Goal: Task Accomplishment & Management: Use online tool/utility

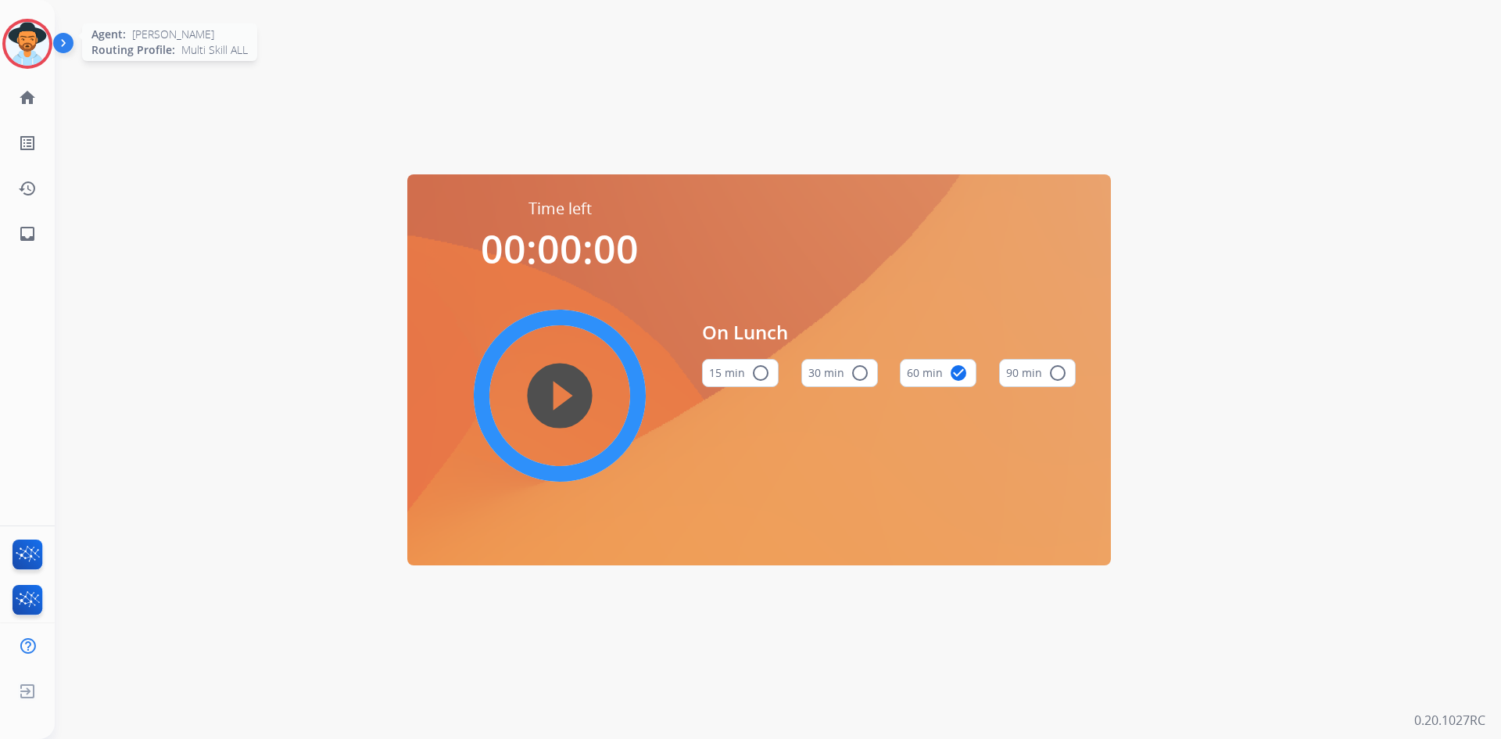
click at [19, 50] on img at bounding box center [27, 44] width 44 height 44
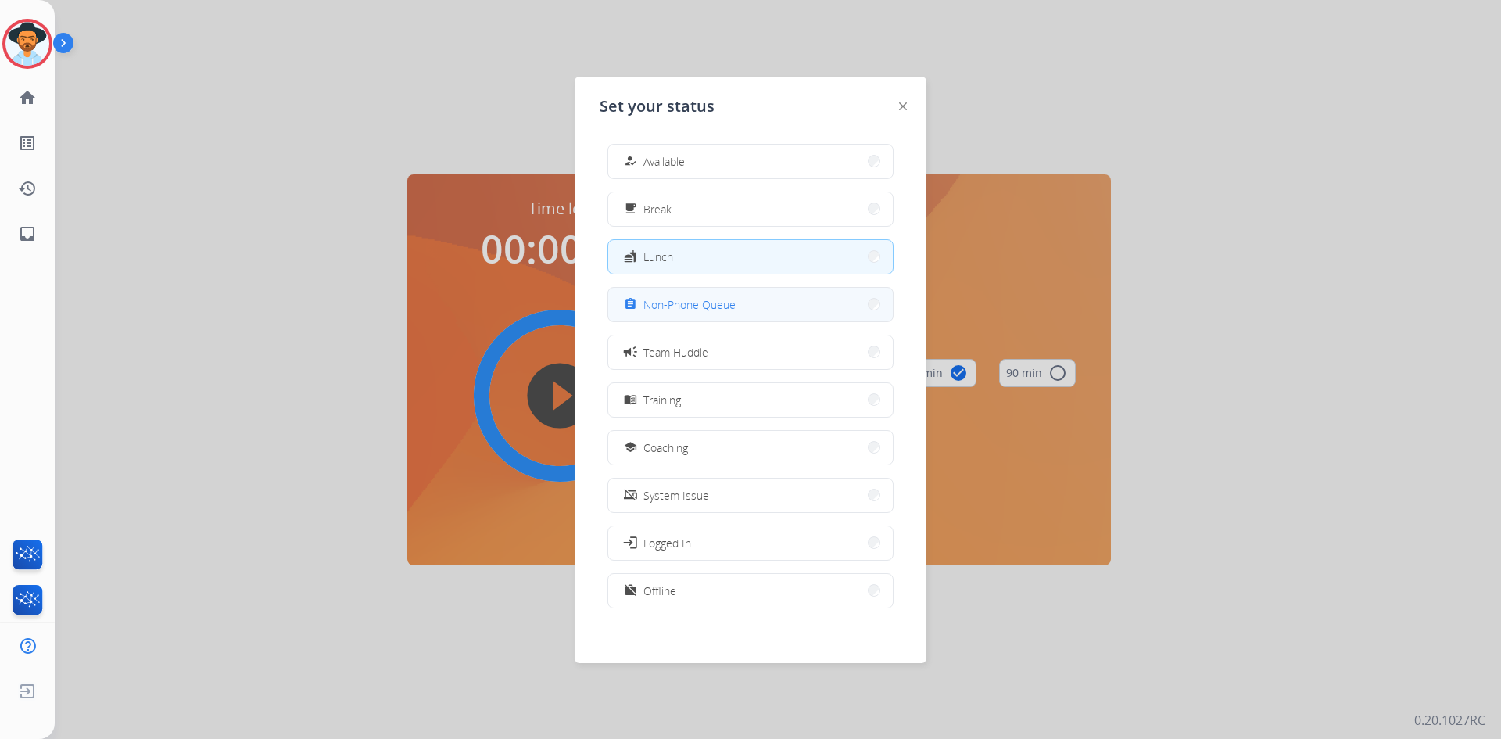
click at [779, 304] on button "assignment Non-Phone Queue" at bounding box center [750, 305] width 285 height 34
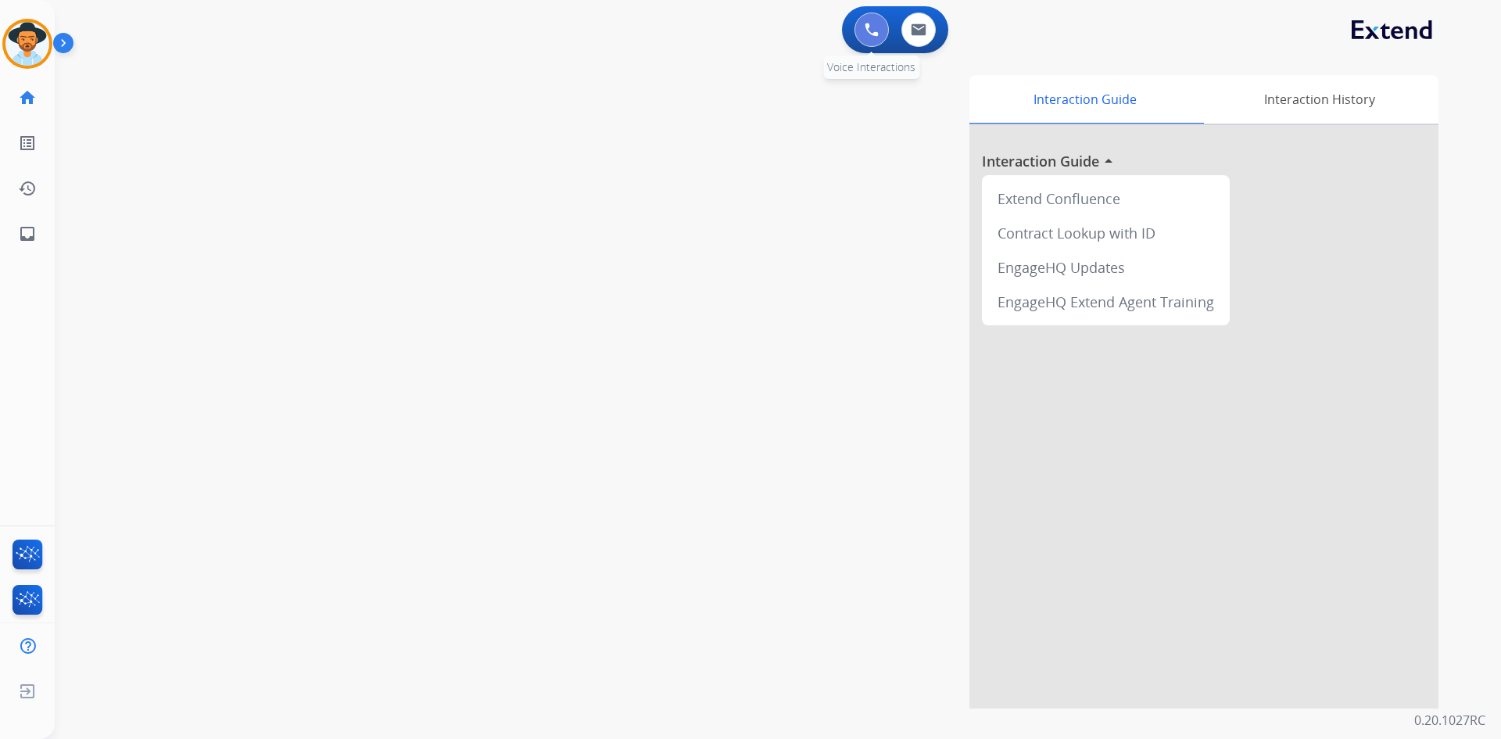
click at [865, 30] on img at bounding box center [872, 30] width 14 height 14
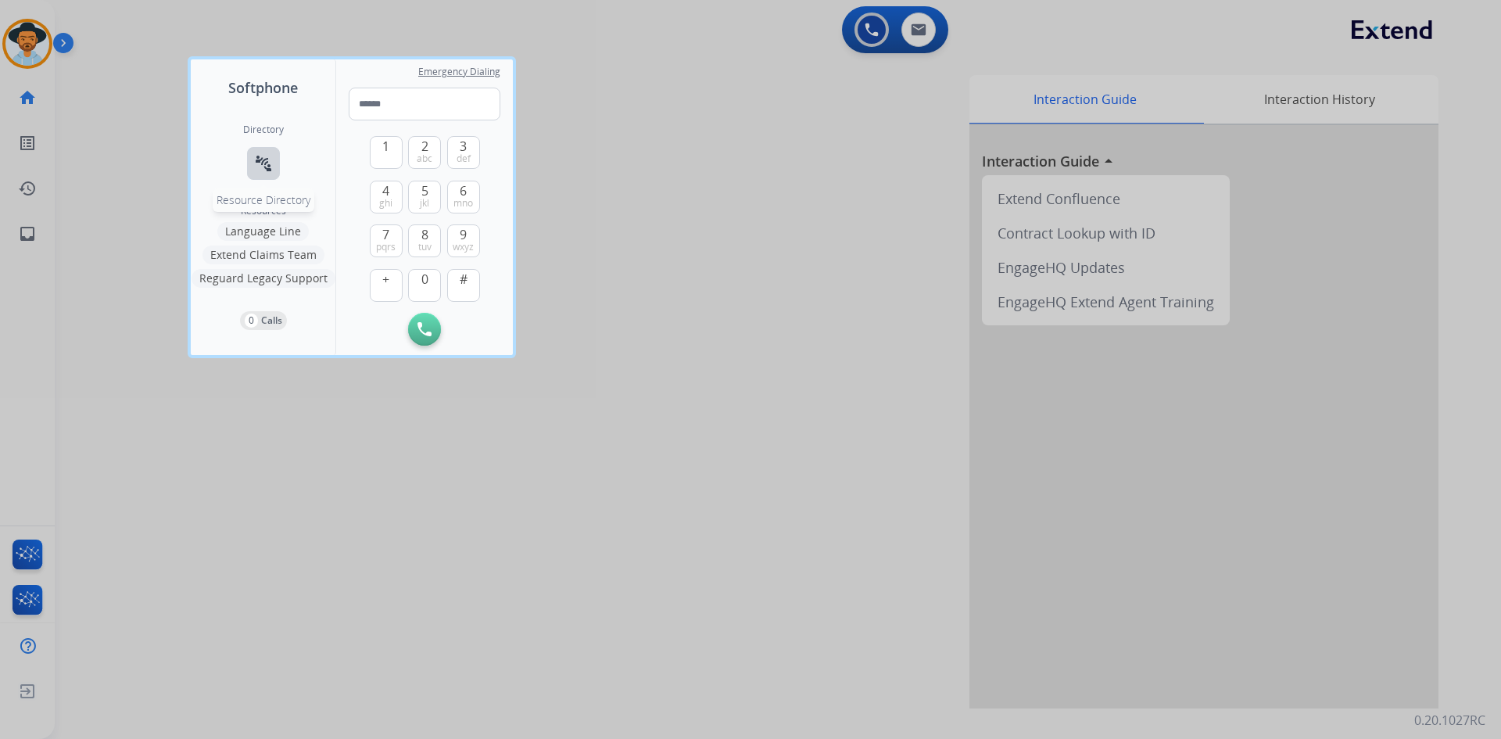
click at [263, 158] on mat-icon "connect_without_contact" at bounding box center [263, 163] width 19 height 19
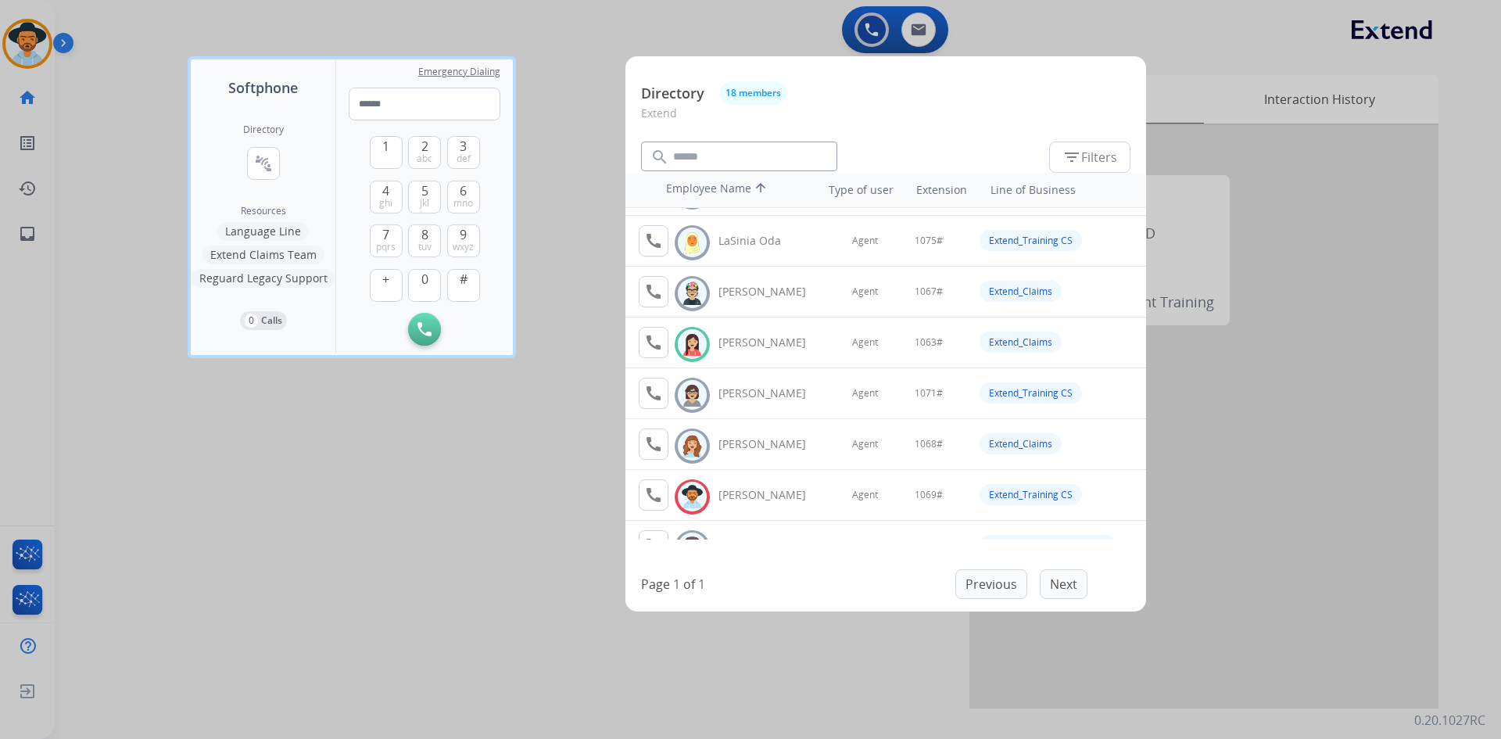
scroll to position [518, 0]
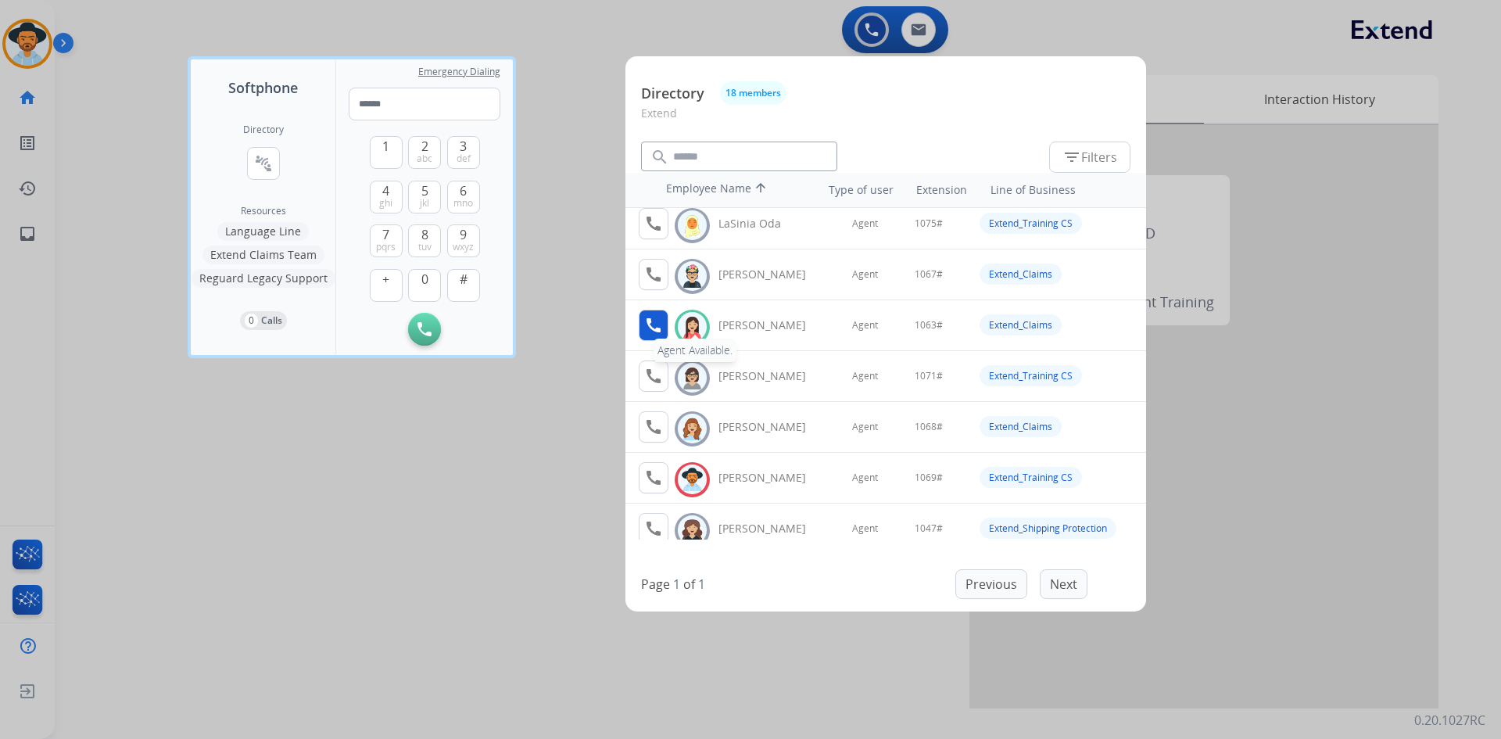
click at [647, 321] on mat-icon "call" at bounding box center [653, 325] width 19 height 19
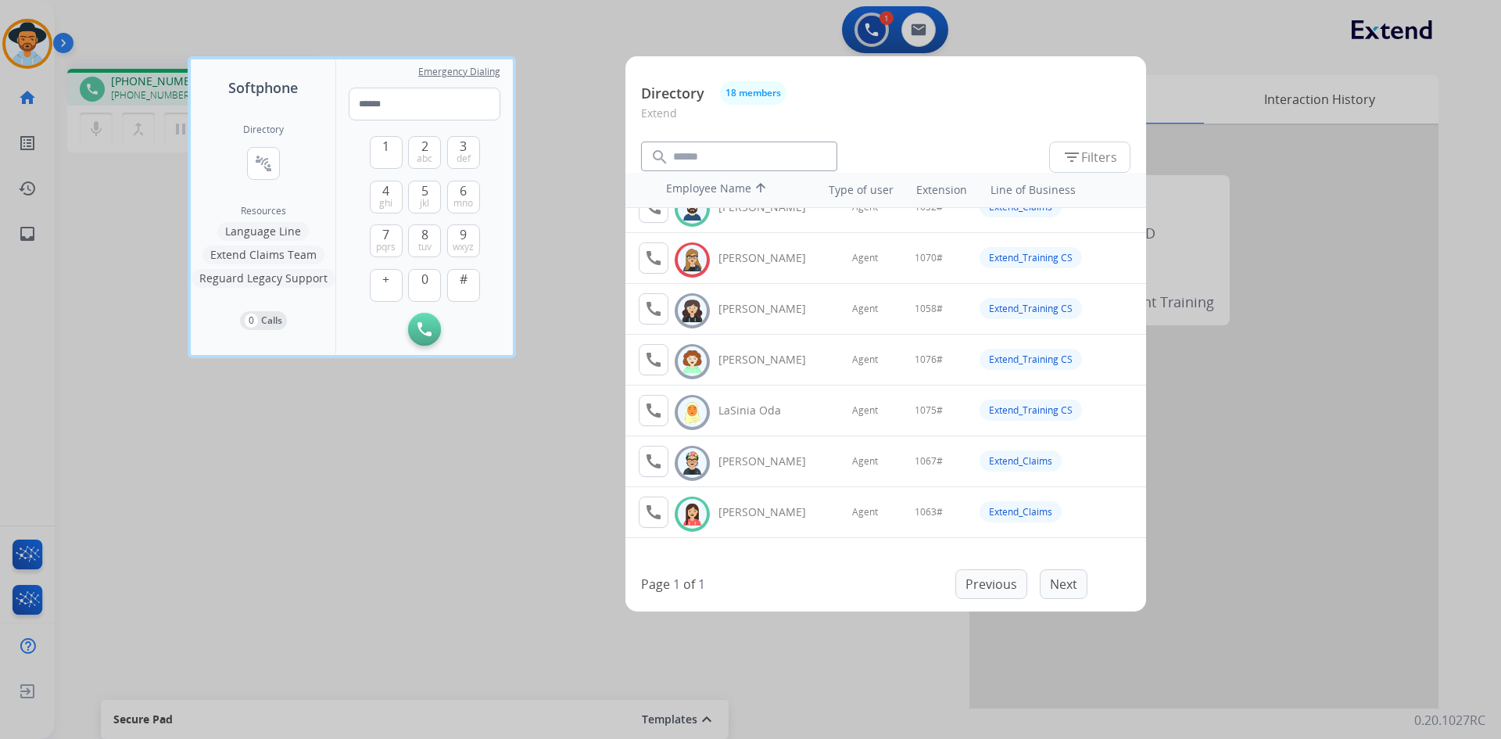
scroll to position [469, 0]
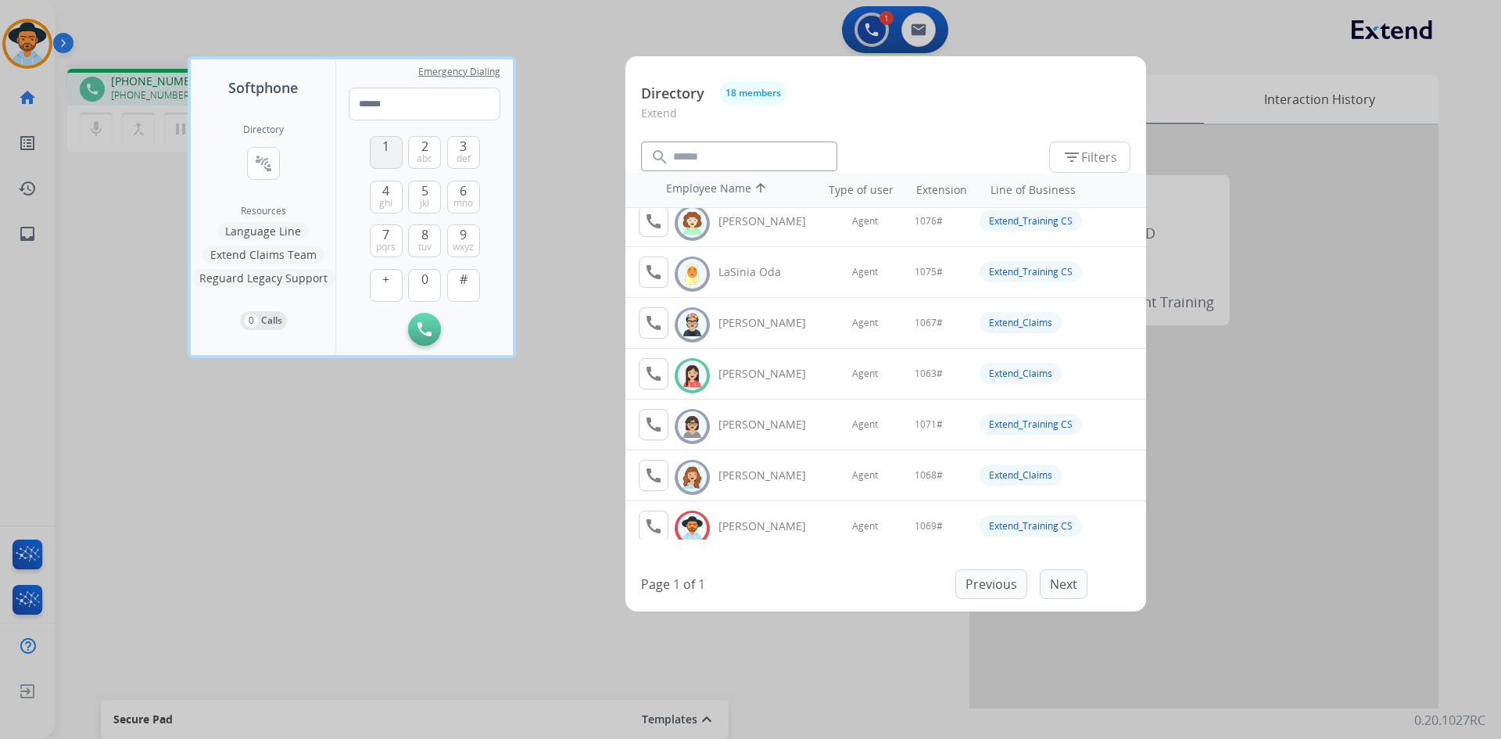
click at [380, 143] on button "1" at bounding box center [386, 152] width 33 height 33
click at [436, 288] on button "0" at bounding box center [424, 285] width 33 height 33
click at [467, 205] on span "mno" at bounding box center [463, 203] width 20 height 13
click at [467, 144] on span "3" at bounding box center [463, 146] width 7 height 19
click at [461, 285] on span "#" at bounding box center [464, 279] width 8 height 19
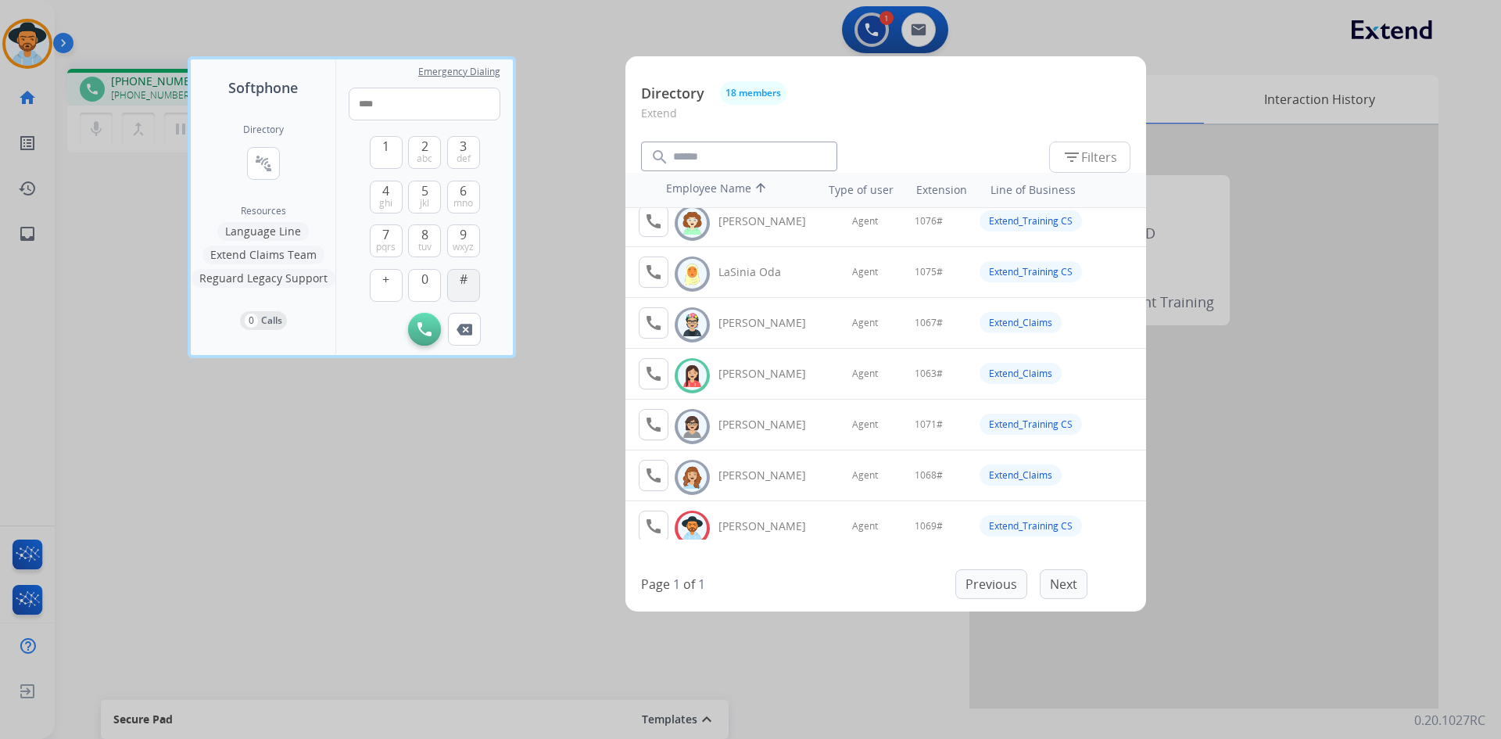
type input "*****"
click at [478, 543] on div at bounding box center [750, 369] width 1501 height 739
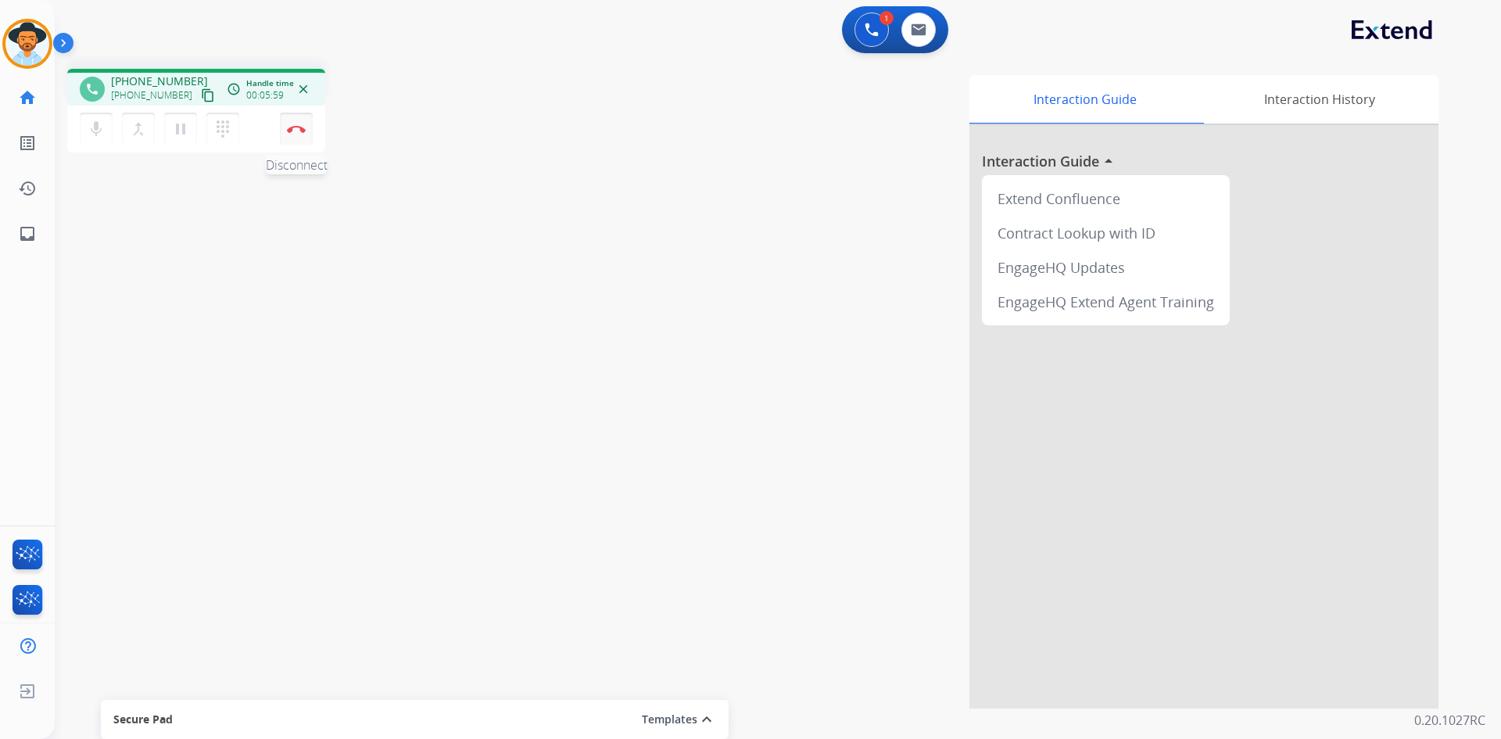
click at [291, 134] on button "Disconnect" at bounding box center [296, 129] width 33 height 33
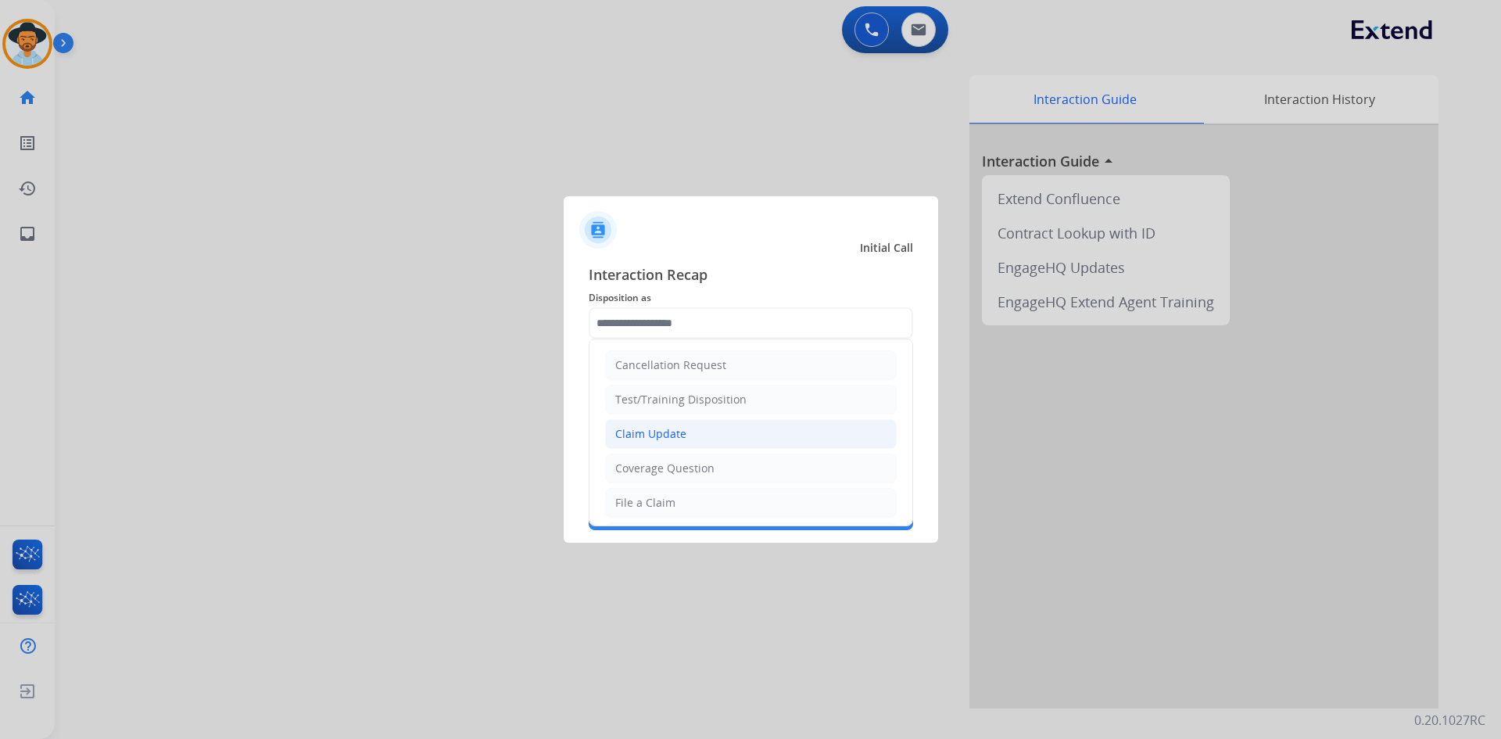
click at [716, 439] on li "Claim Update" at bounding box center [751, 434] width 292 height 30
type input "**********"
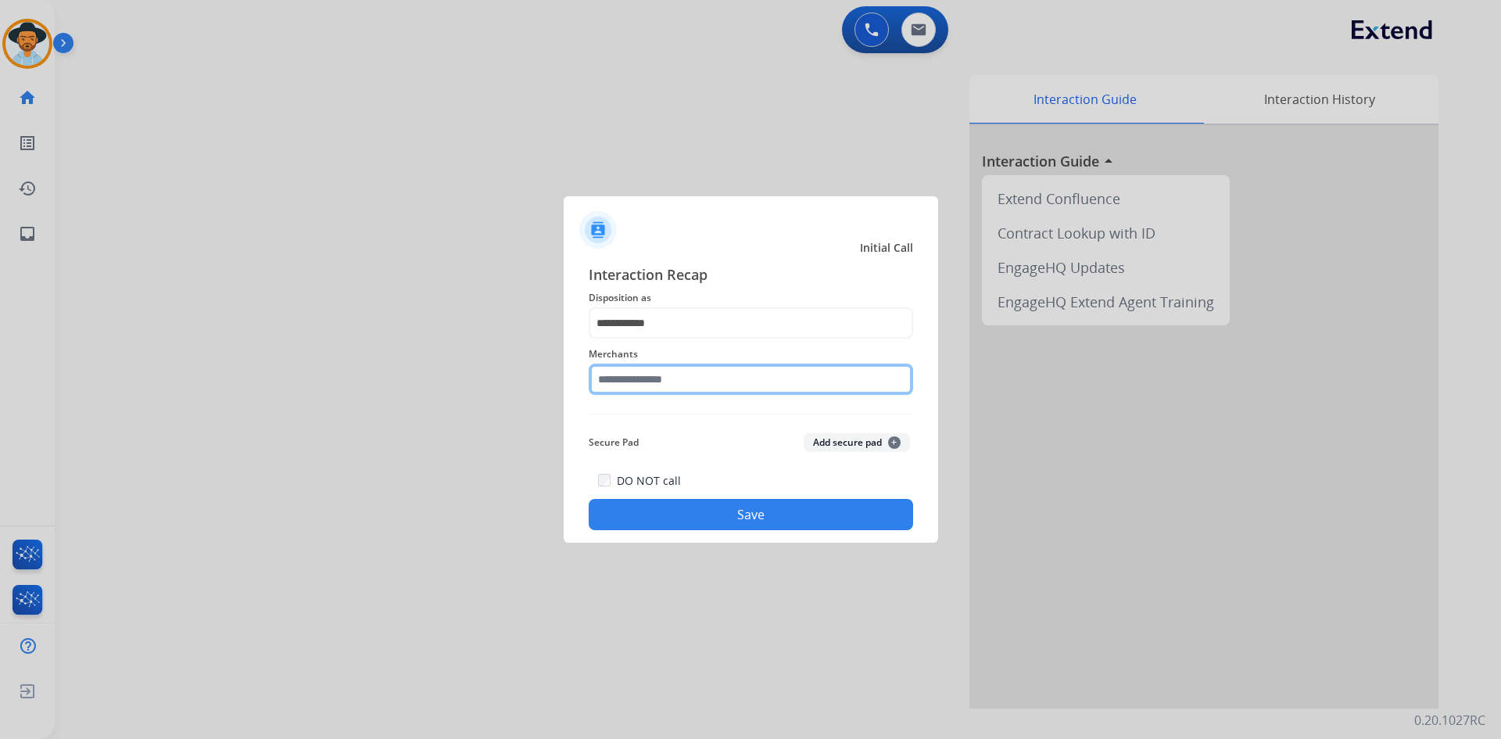
click at [691, 377] on input "text" at bounding box center [751, 379] width 324 height 31
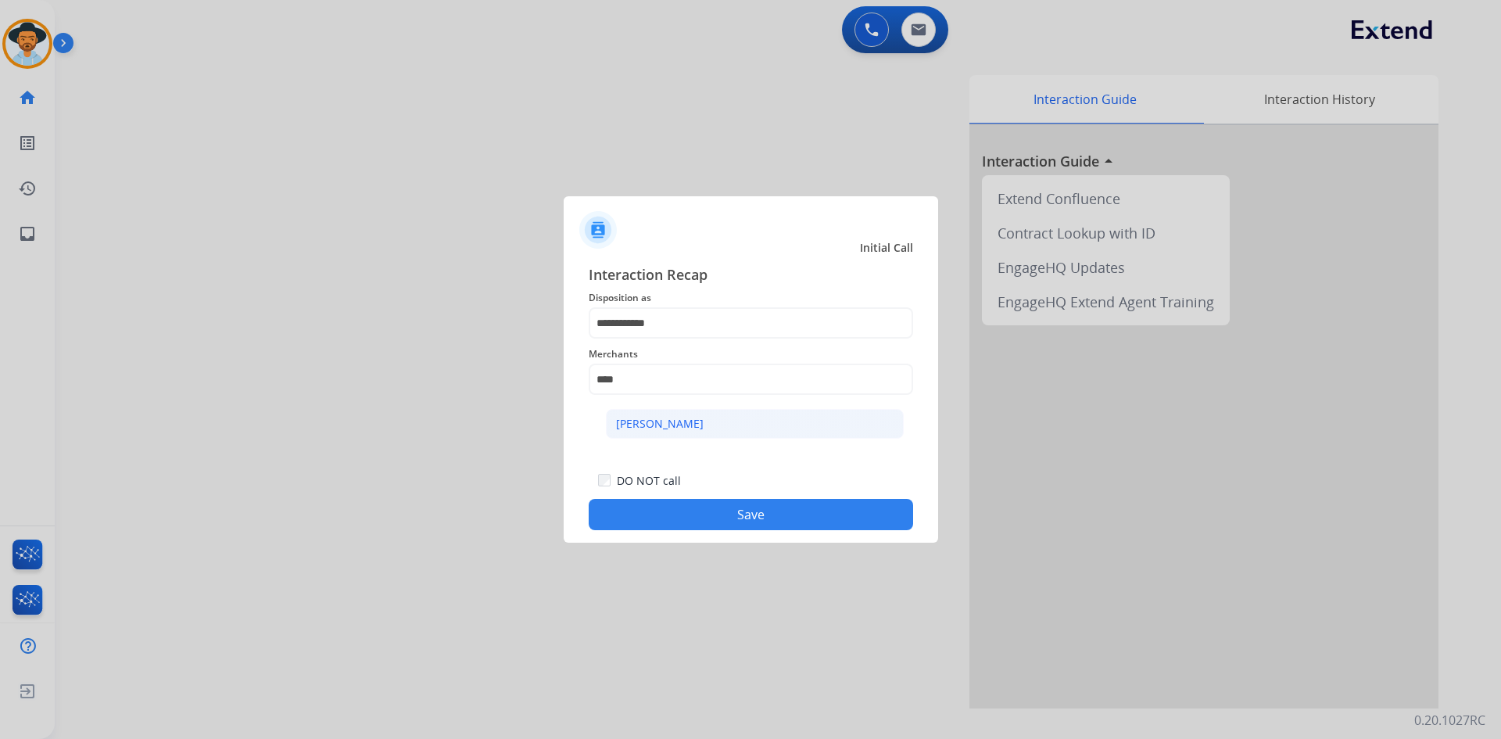
click at [684, 414] on li "[PERSON_NAME]" at bounding box center [755, 424] width 298 height 30
type input "**********"
click at [721, 508] on button "Save" at bounding box center [751, 514] width 324 height 31
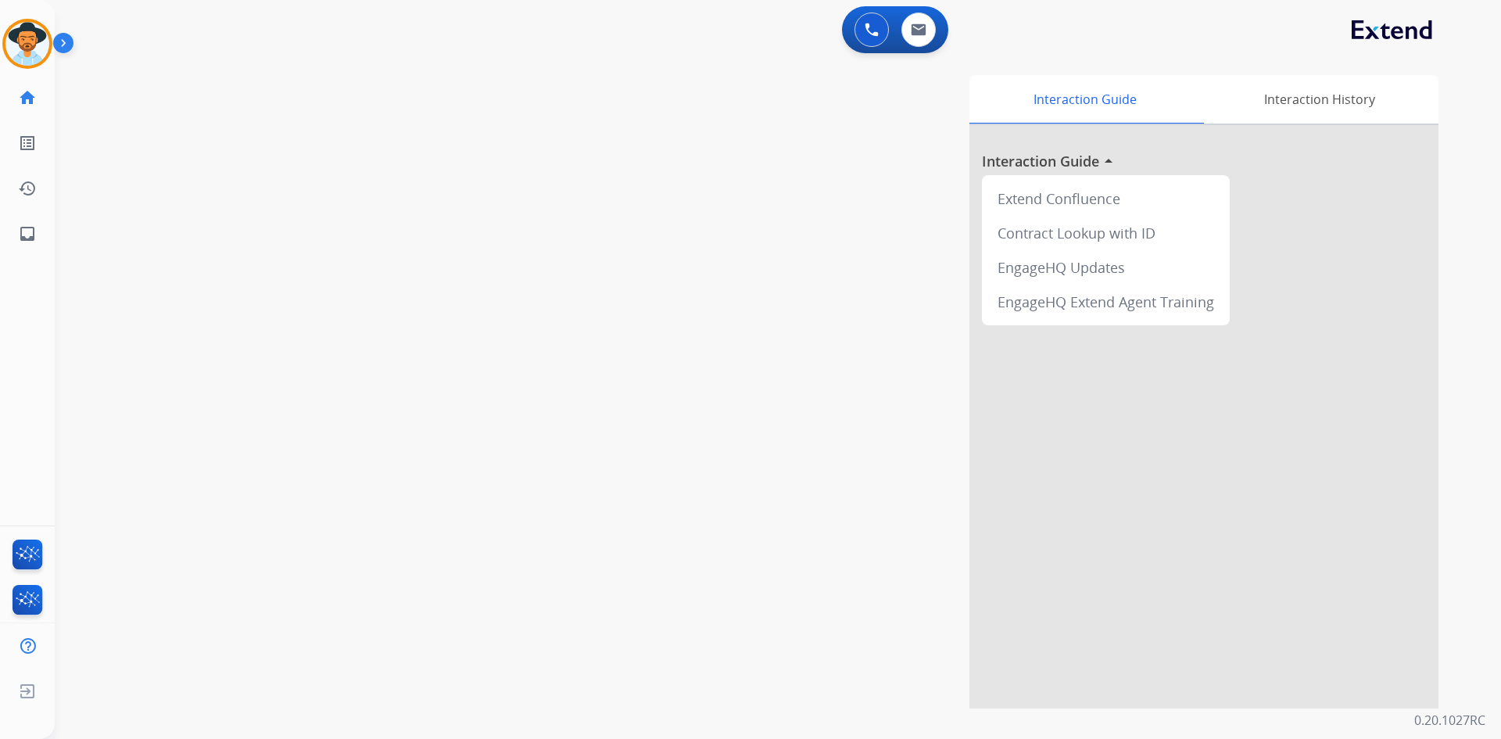
drag, startPoint x: 15, startPoint y: 34, endPoint x: 59, endPoint y: 50, distance: 46.8
click at [15, 34] on img at bounding box center [27, 44] width 44 height 44
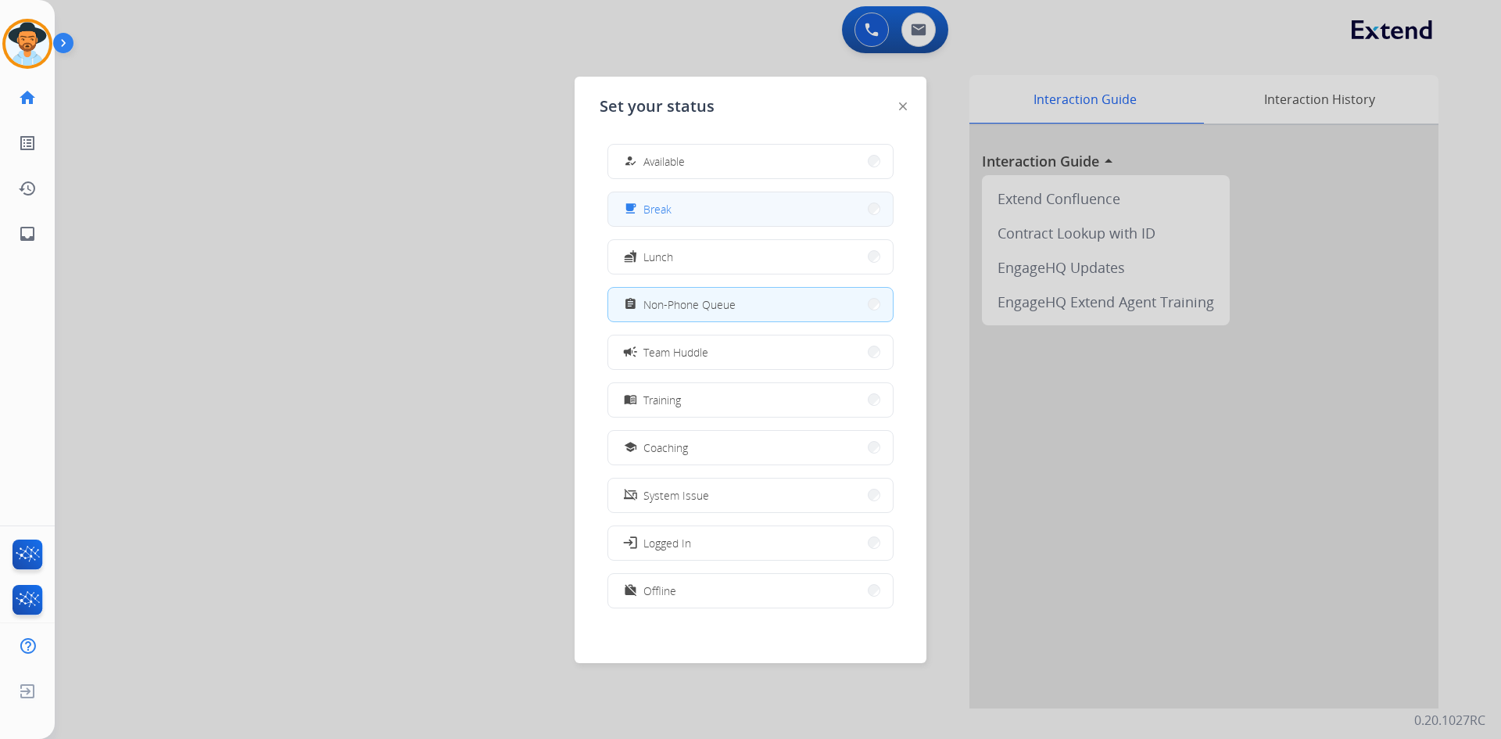
click at [719, 206] on button "free_breakfast Break" at bounding box center [750, 209] width 285 height 34
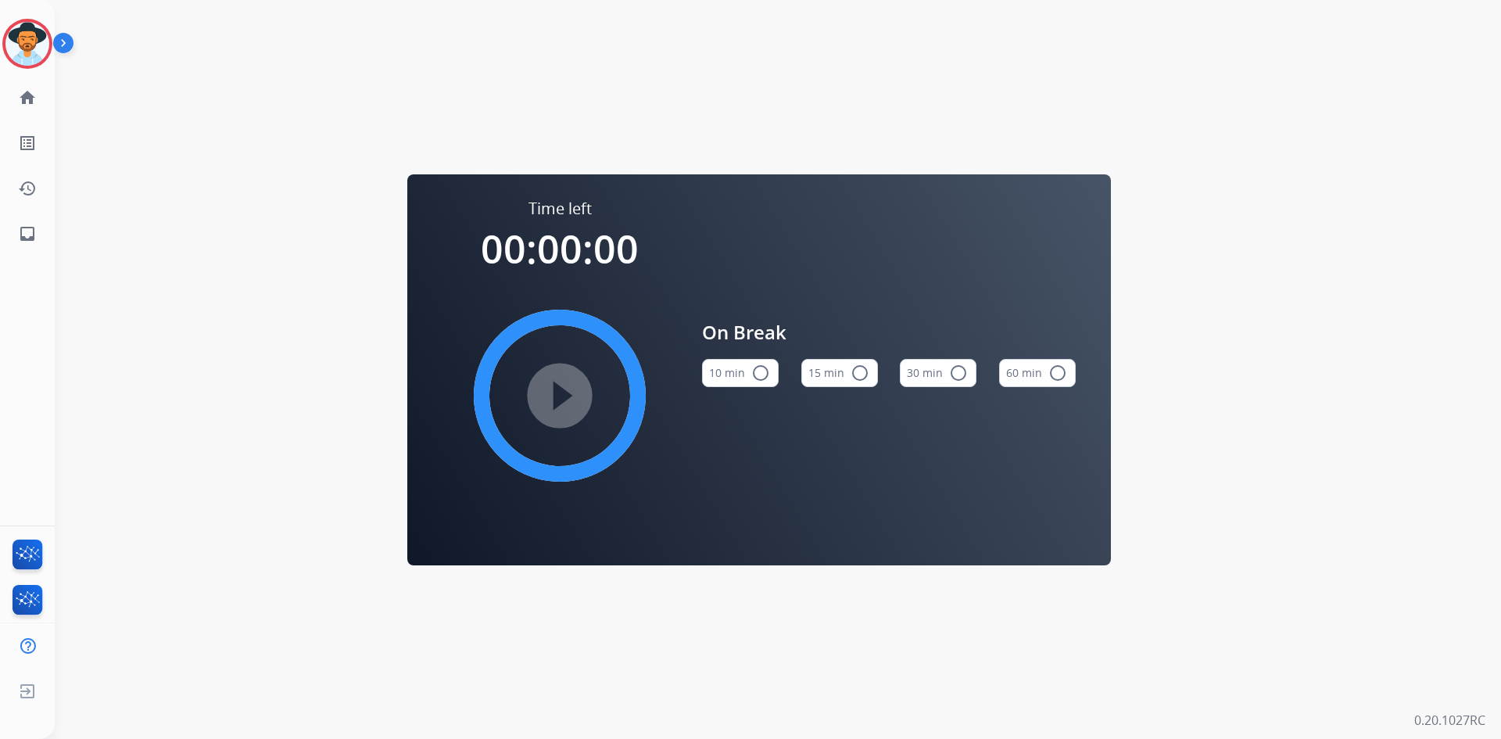
drag, startPoint x: 846, startPoint y: 371, endPoint x: 751, endPoint y: 392, distance: 97.9
click at [846, 371] on button "15 min radio_button_unchecked" at bounding box center [839, 373] width 77 height 28
click at [569, 391] on mat-icon "play_circle_filled" at bounding box center [559, 395] width 19 height 19
click at [38, 43] on img at bounding box center [27, 44] width 44 height 44
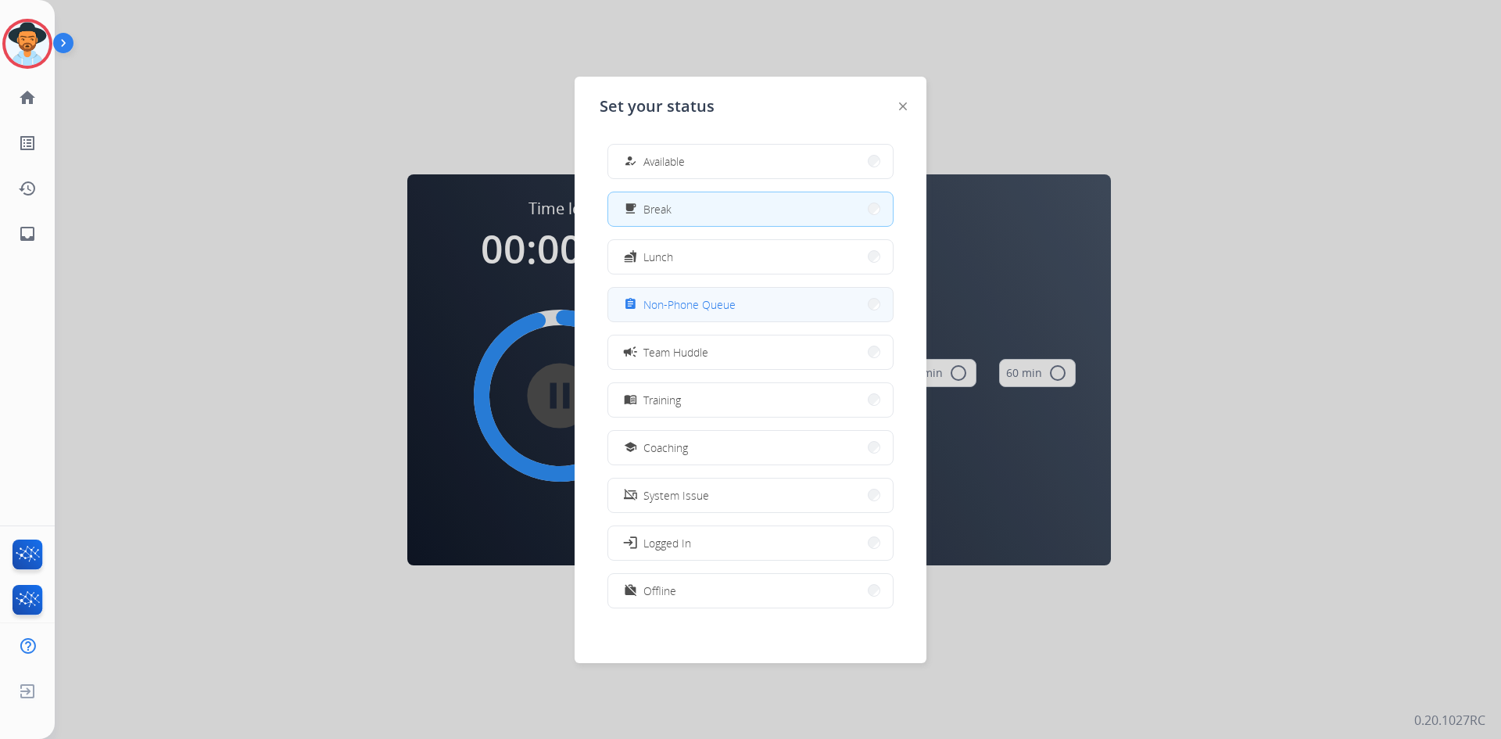
click at [708, 310] on span "Non-Phone Queue" at bounding box center [689, 304] width 92 height 16
